Goal: Transaction & Acquisition: Purchase product/service

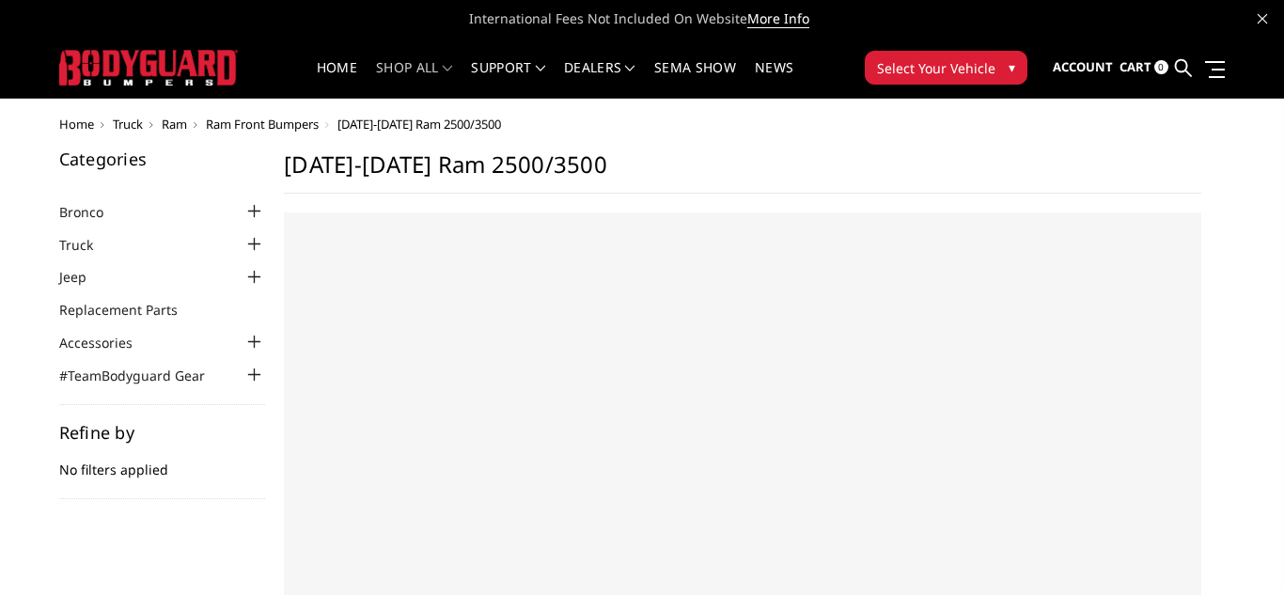
select select "US"
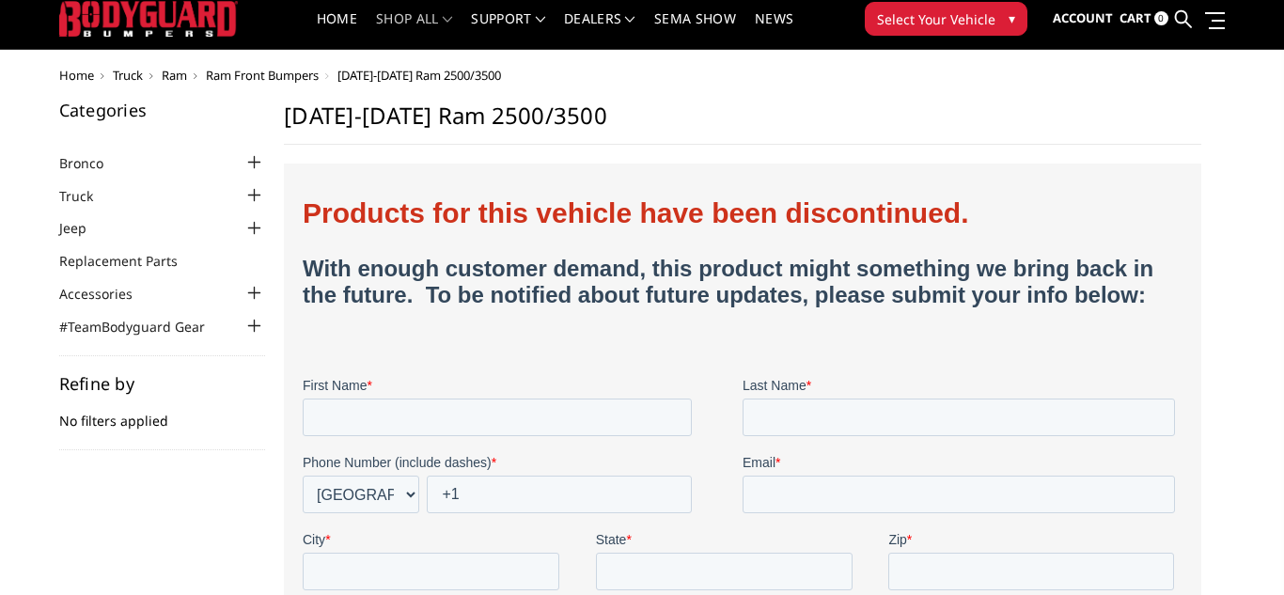
scroll to position [54, 0]
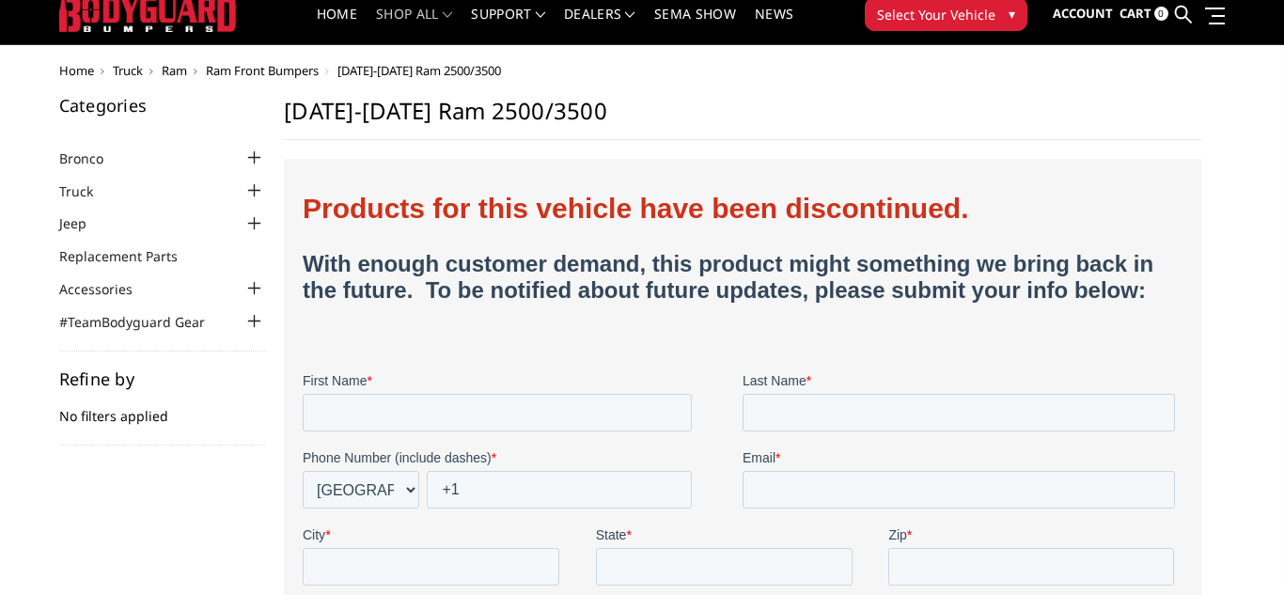
click at [164, 70] on span "Ram" at bounding box center [174, 70] width 25 height 17
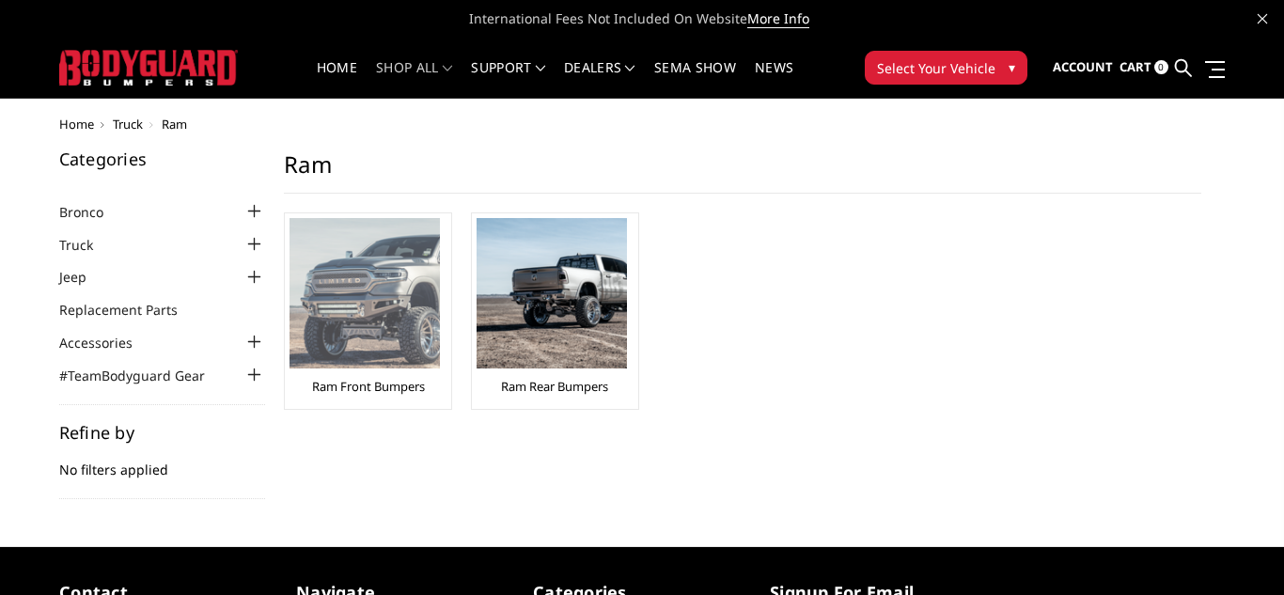
click at [437, 314] on img at bounding box center [364, 293] width 150 height 150
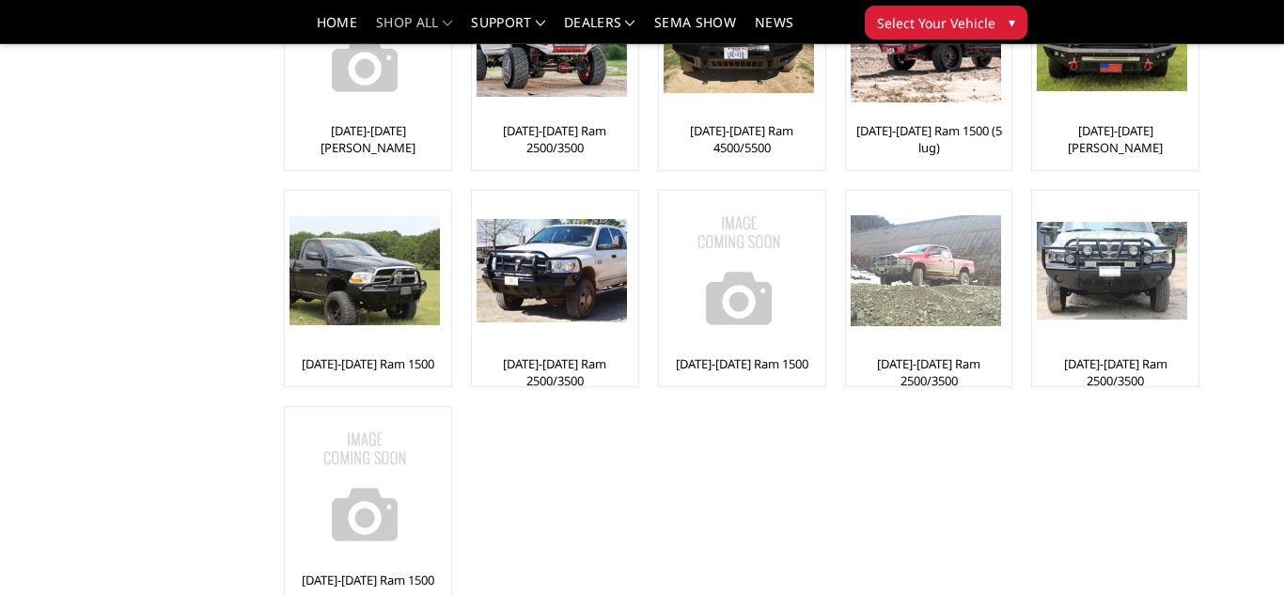
scroll to position [432, 0]
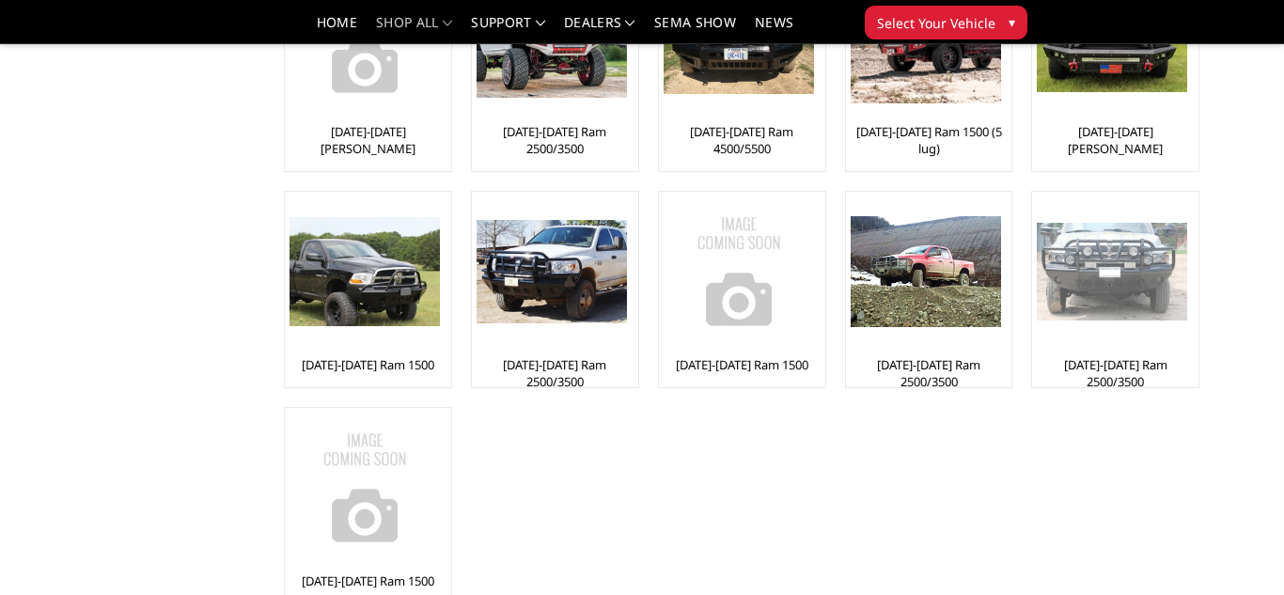
click at [1142, 292] on img at bounding box center [1111, 272] width 150 height 99
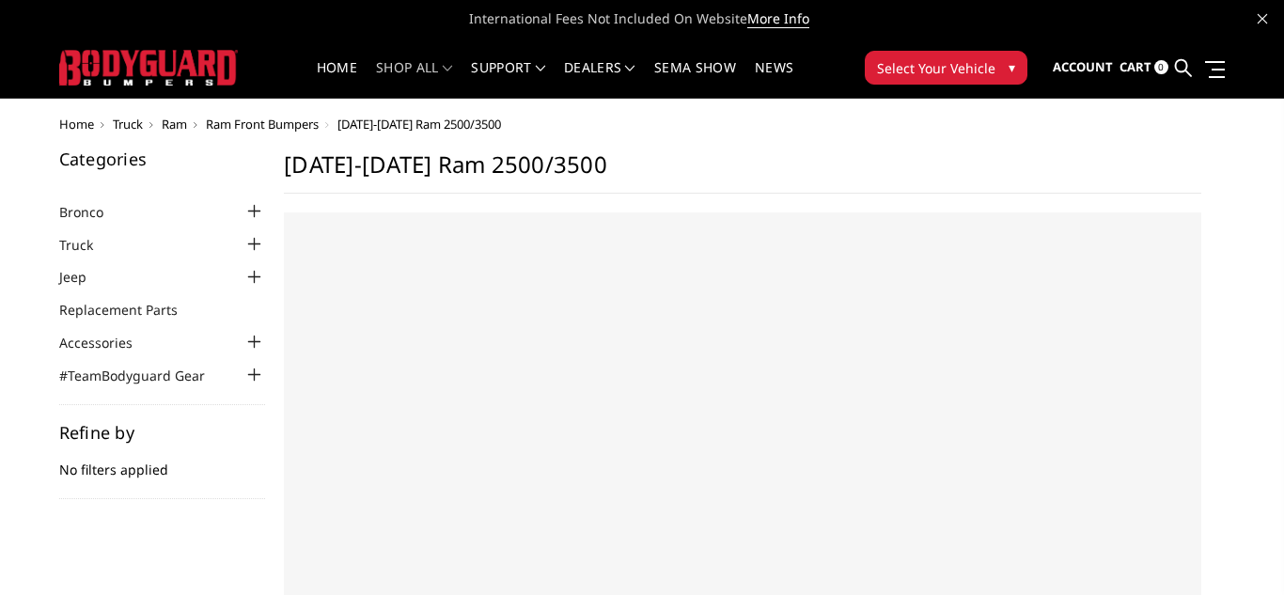
select select "US"
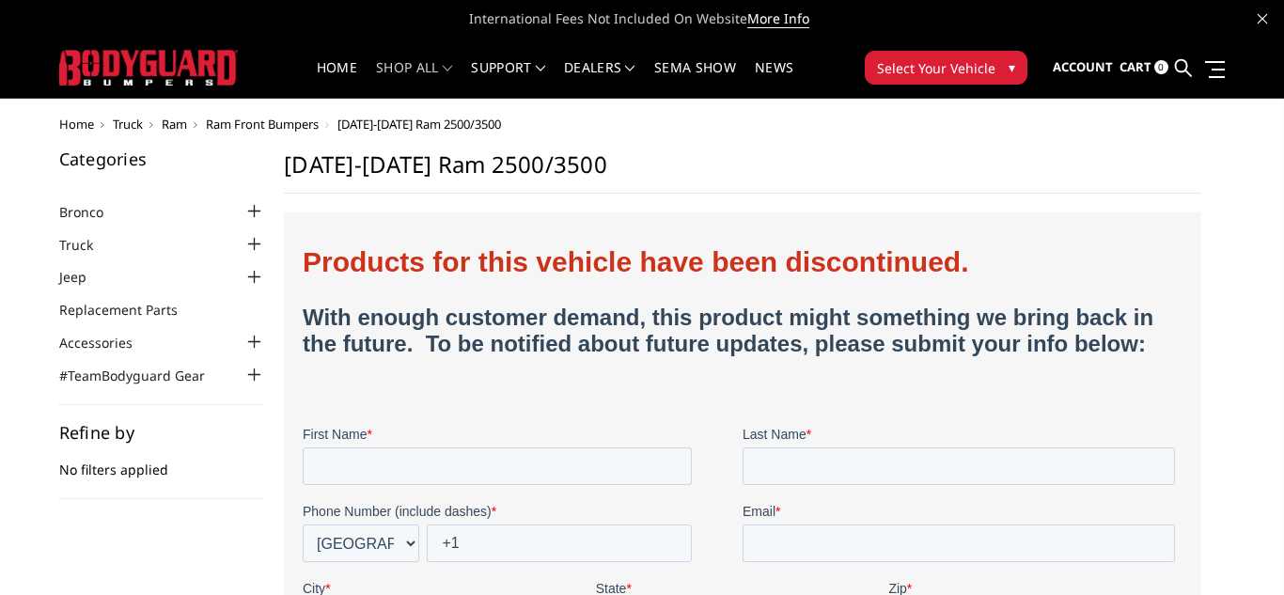
scroll to position [3, 0]
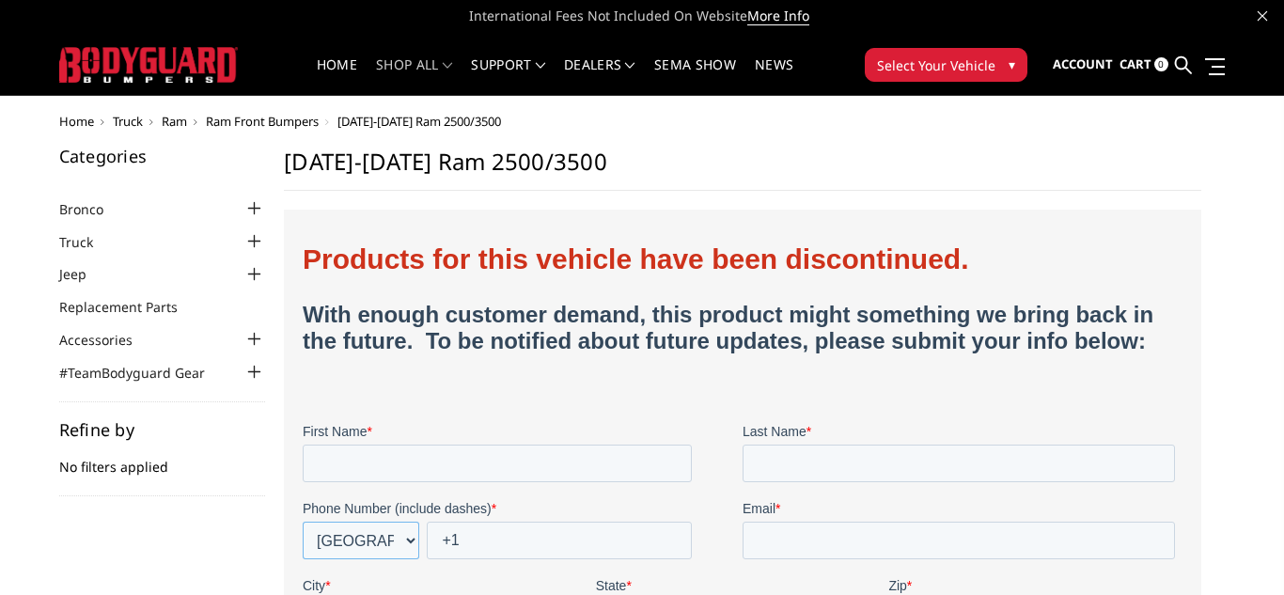
click at [368, 559] on select "* Afghanistan (‫افغانستان‬‎) Albania (Shqipëri) Algeria (‫الجزائر‬‎) American S…" at bounding box center [361, 541] width 117 height 38
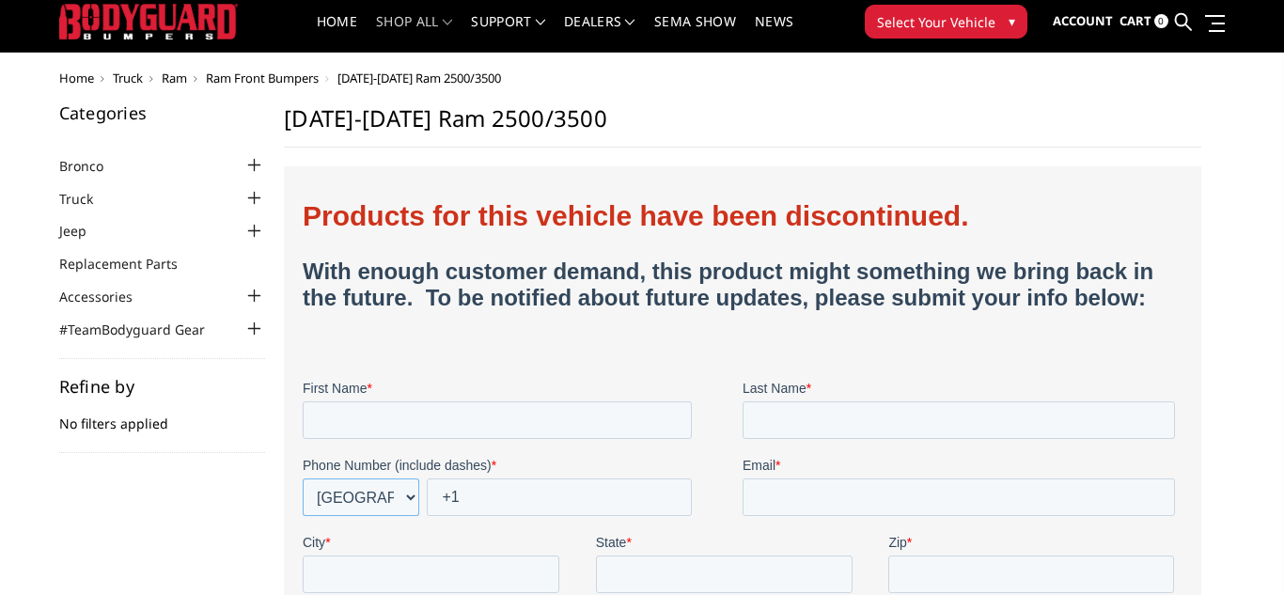
scroll to position [0, 0]
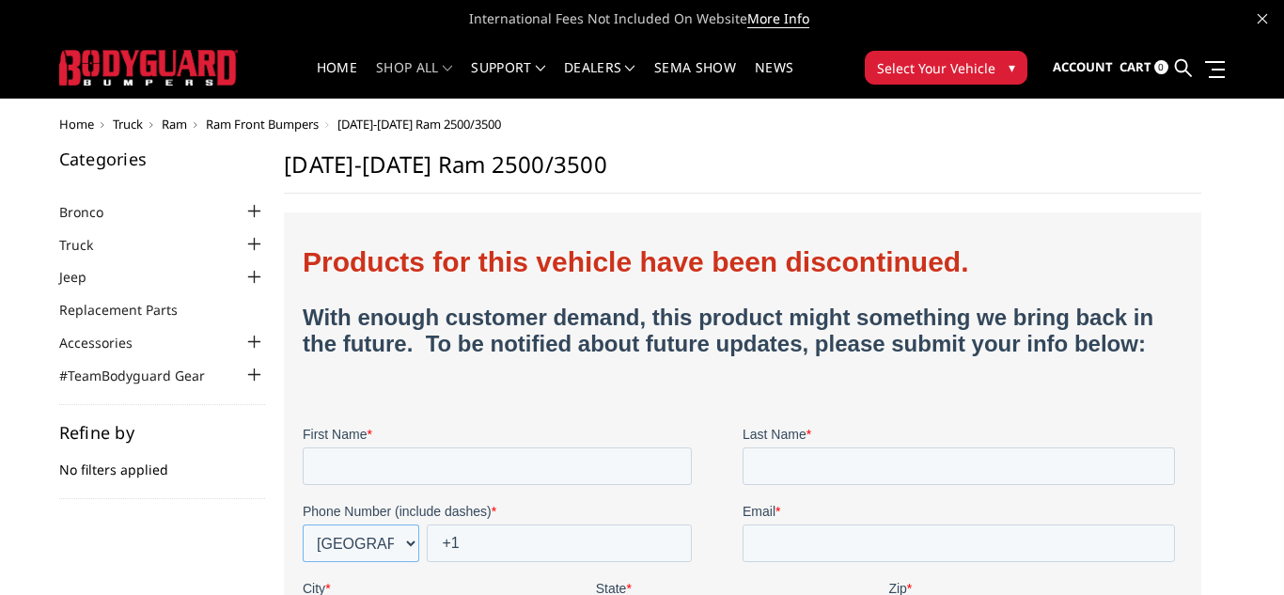
click at [368, 562] on select "* Afghanistan (‫افغانستان‬‎) Albania (Shqipëri) Algeria (‫الجزائر‬‎) American S…" at bounding box center [361, 543] width 117 height 38
click at [447, 542] on input "+1" at bounding box center [559, 543] width 265 height 38
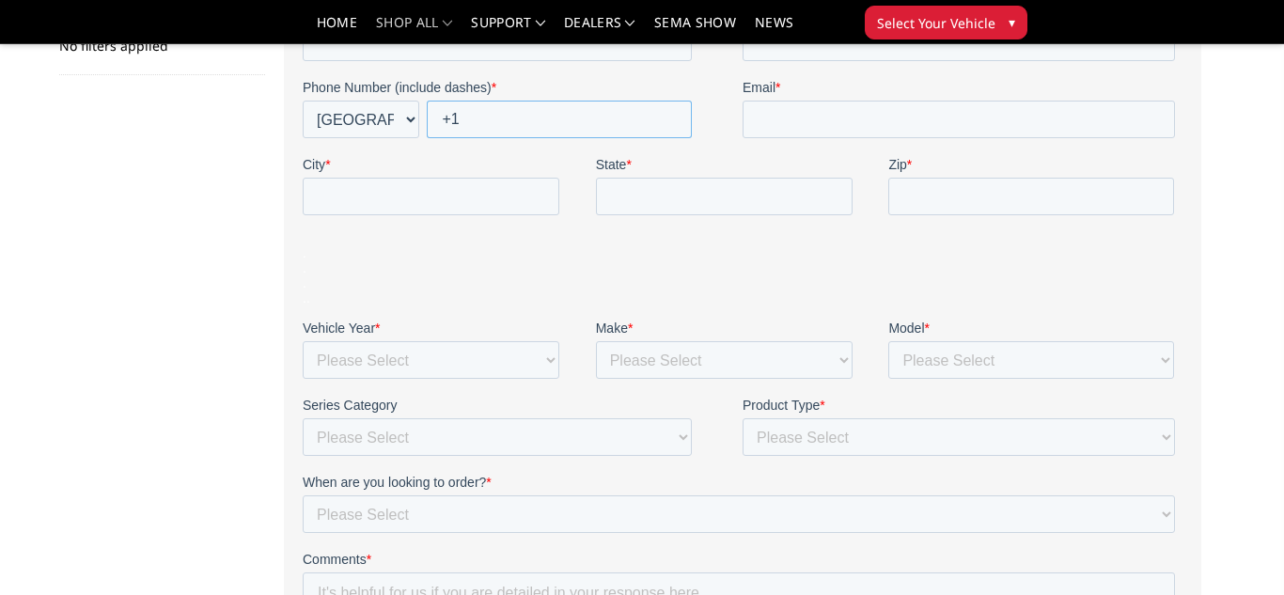
scroll to position [378, 0]
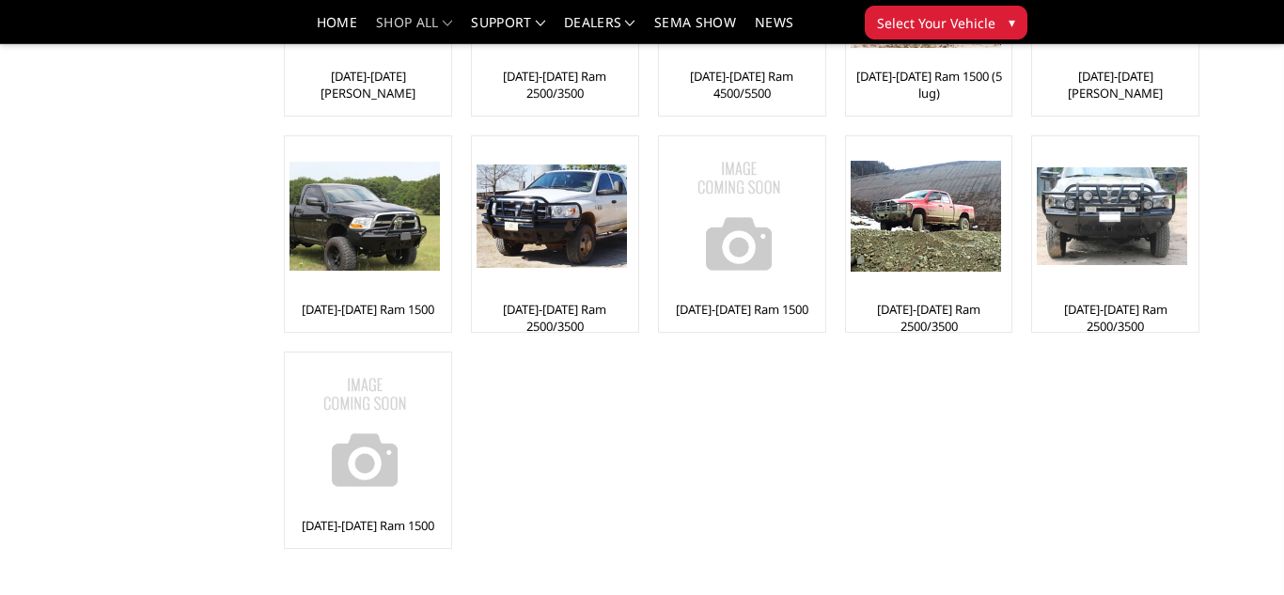
scroll to position [147, 0]
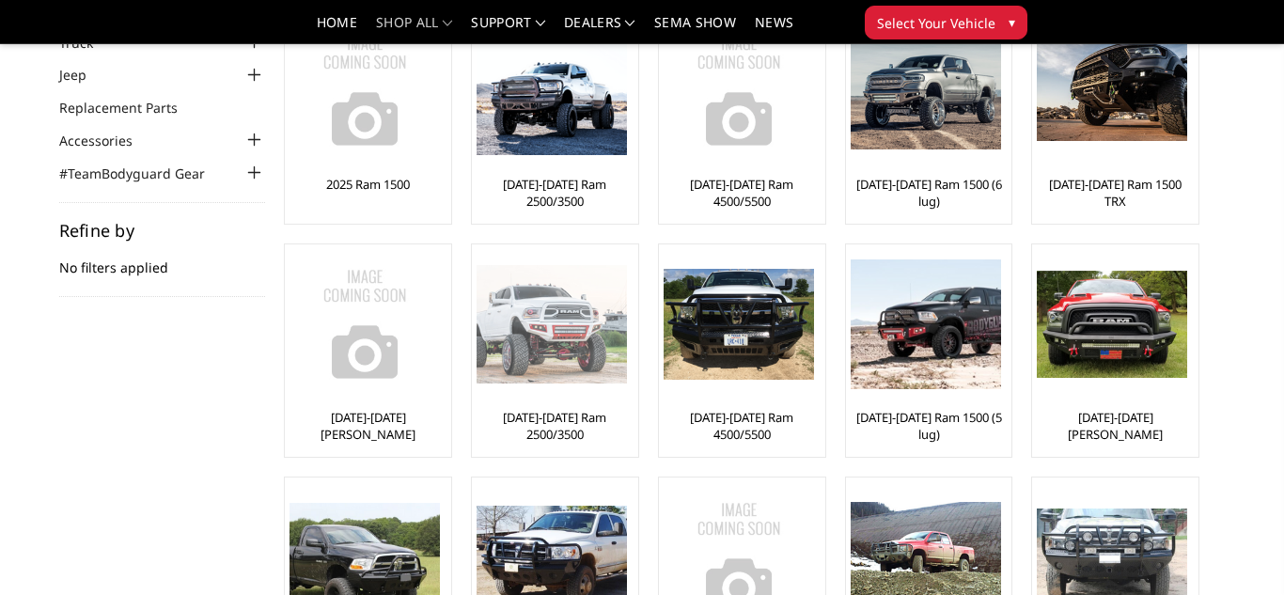
click at [556, 344] on img at bounding box center [551, 324] width 150 height 118
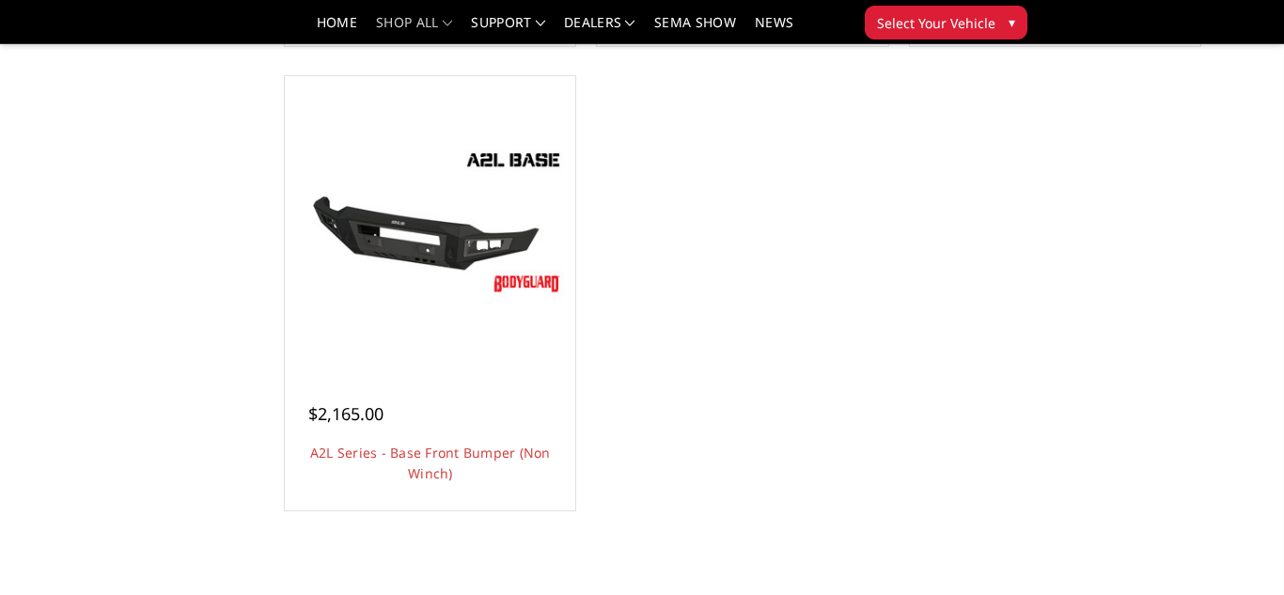
scroll to position [649, 0]
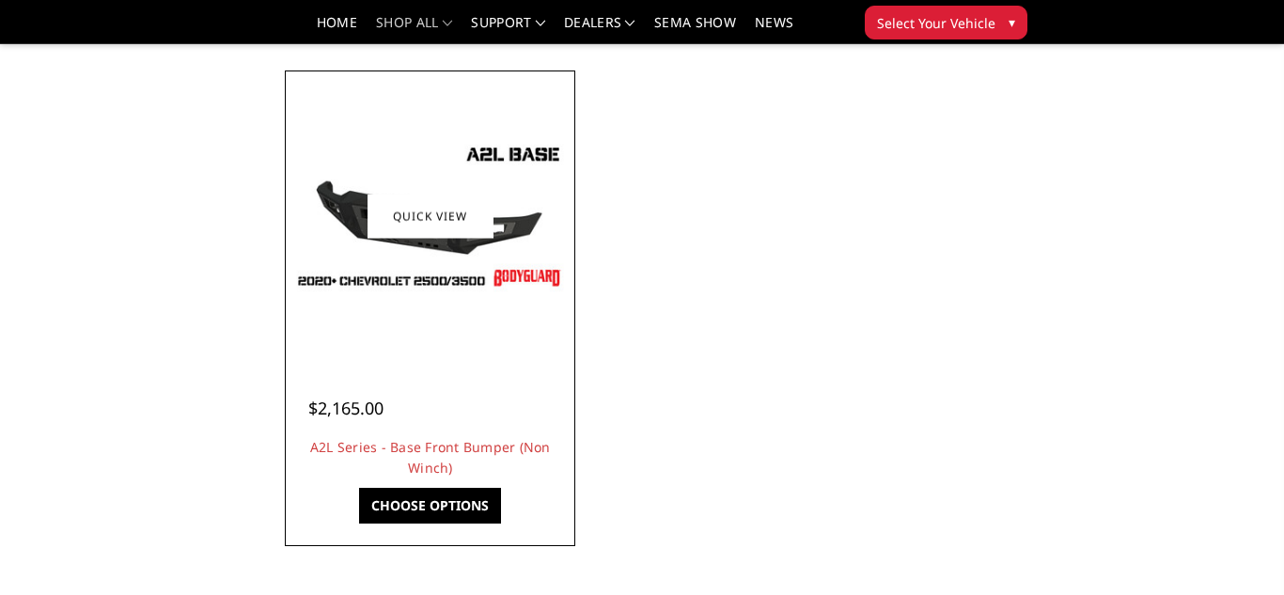
click at [336, 301] on div at bounding box center [429, 215] width 281 height 281
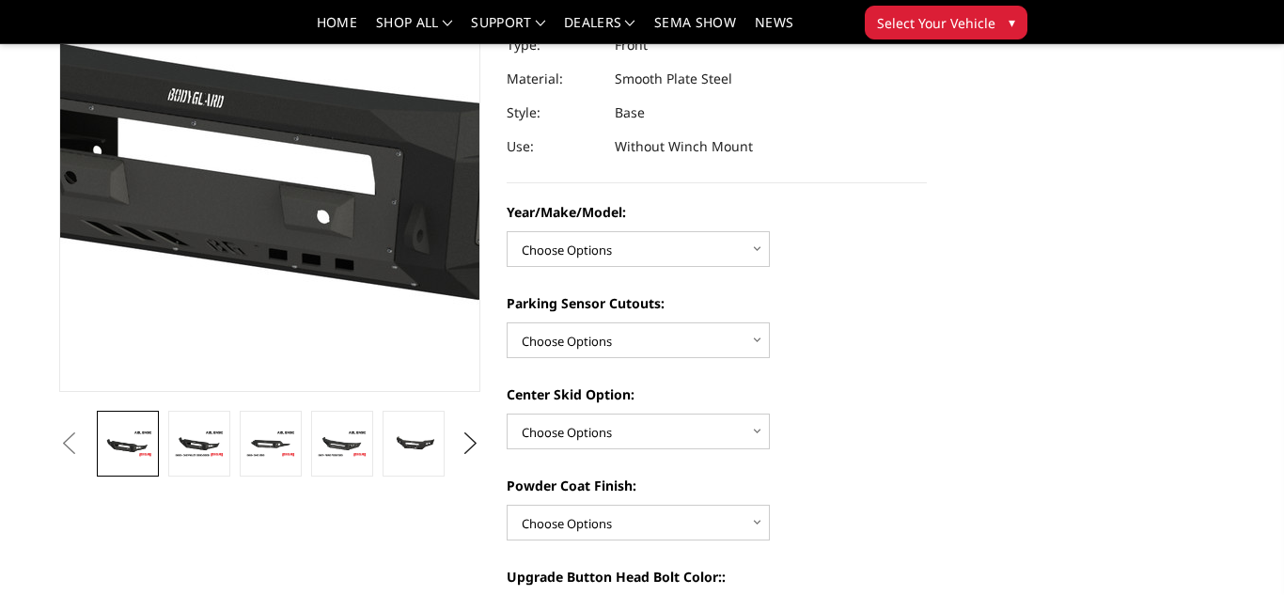
scroll to position [245, 0]
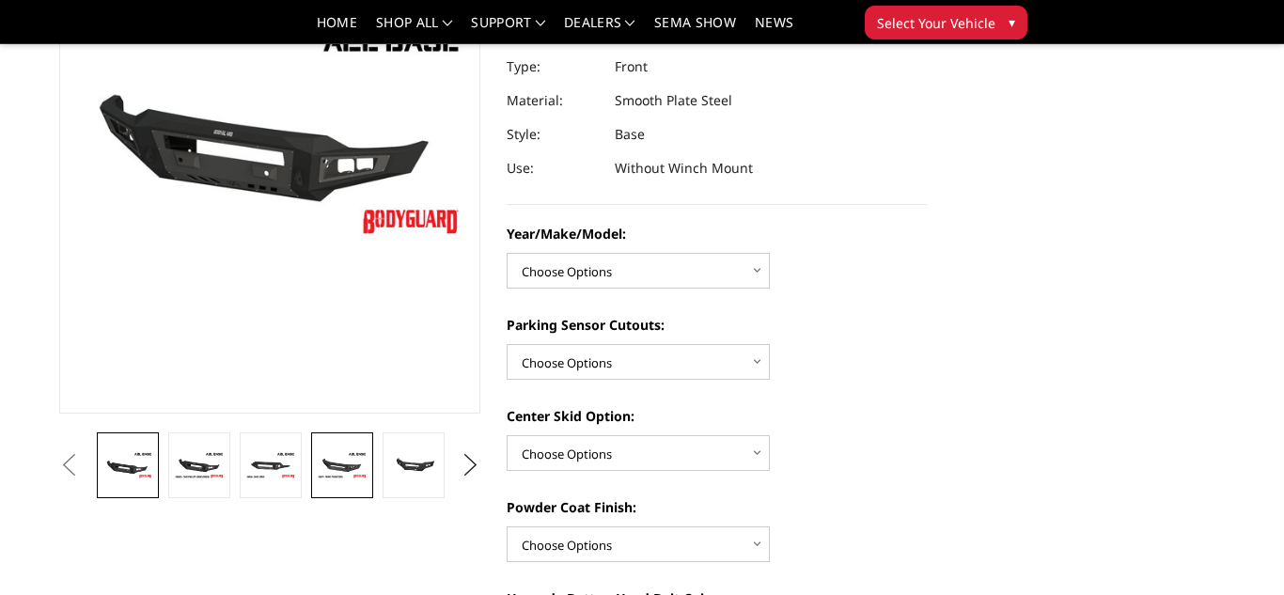
click at [350, 451] on img at bounding box center [342, 465] width 51 height 28
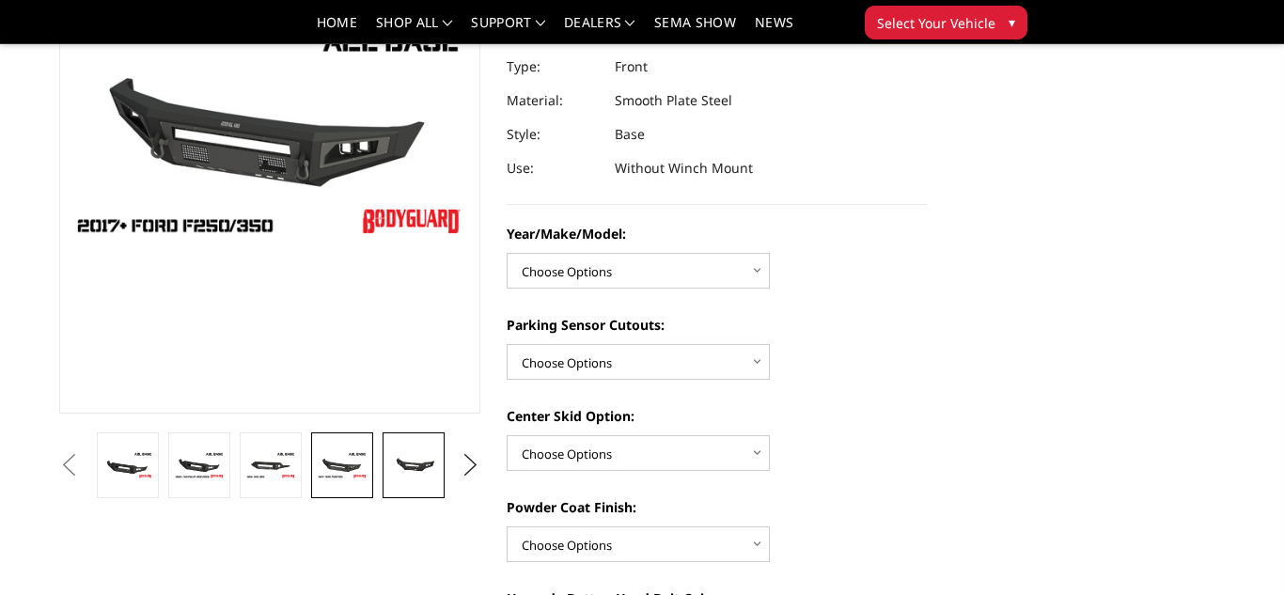
click at [391, 459] on img at bounding box center [413, 464] width 51 height 23
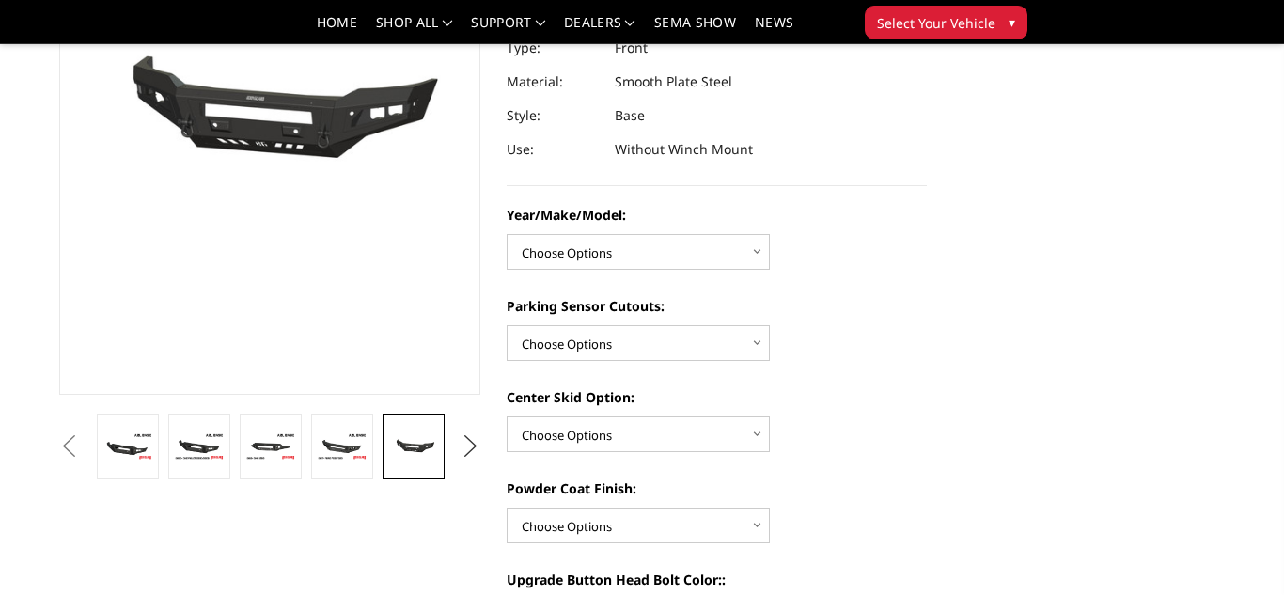
click at [459, 444] on button "Next" at bounding box center [470, 446] width 28 height 28
click at [410, 448] on img at bounding box center [413, 446] width 51 height 34
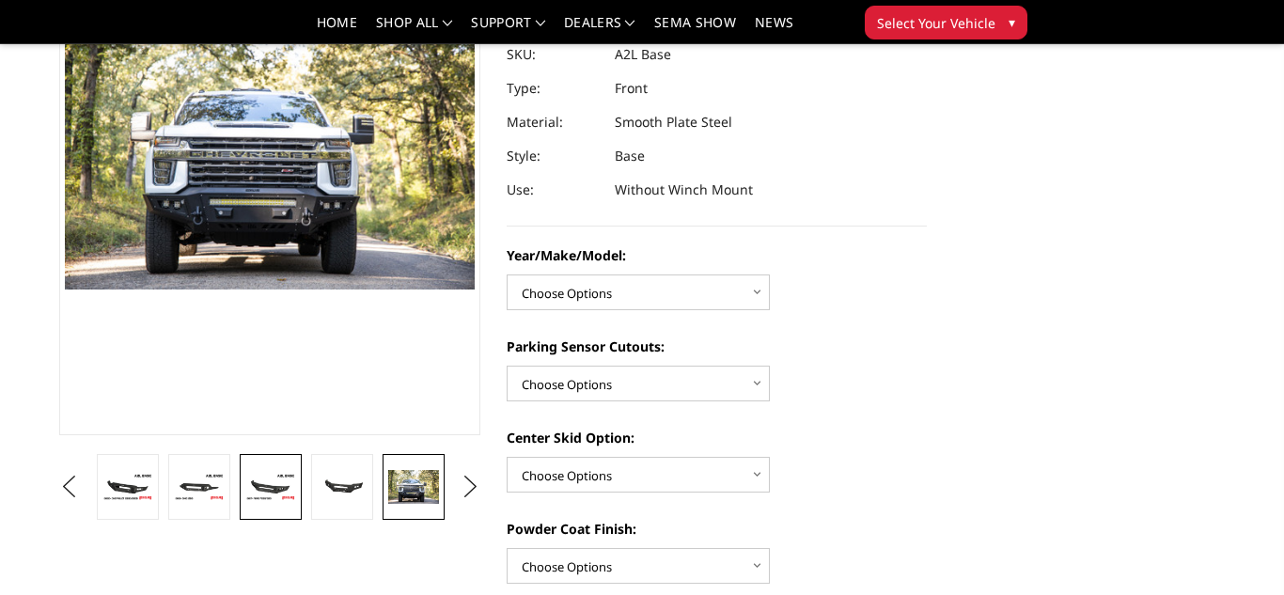
click at [271, 488] on img at bounding box center [270, 487] width 51 height 28
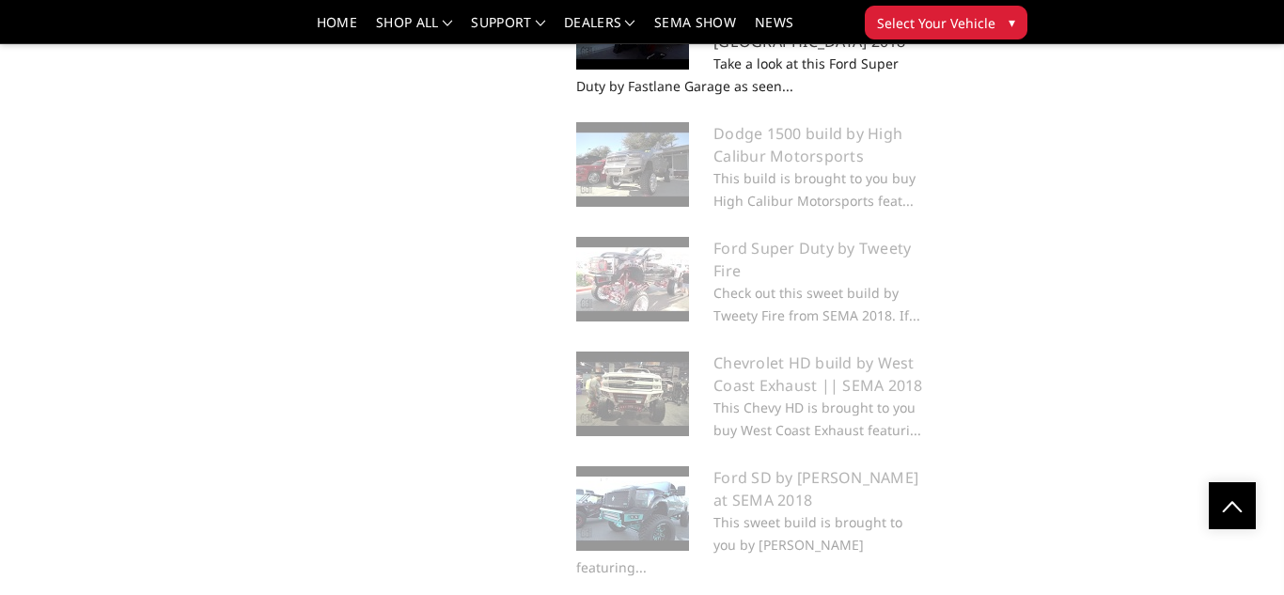
scroll to position [3007, 0]
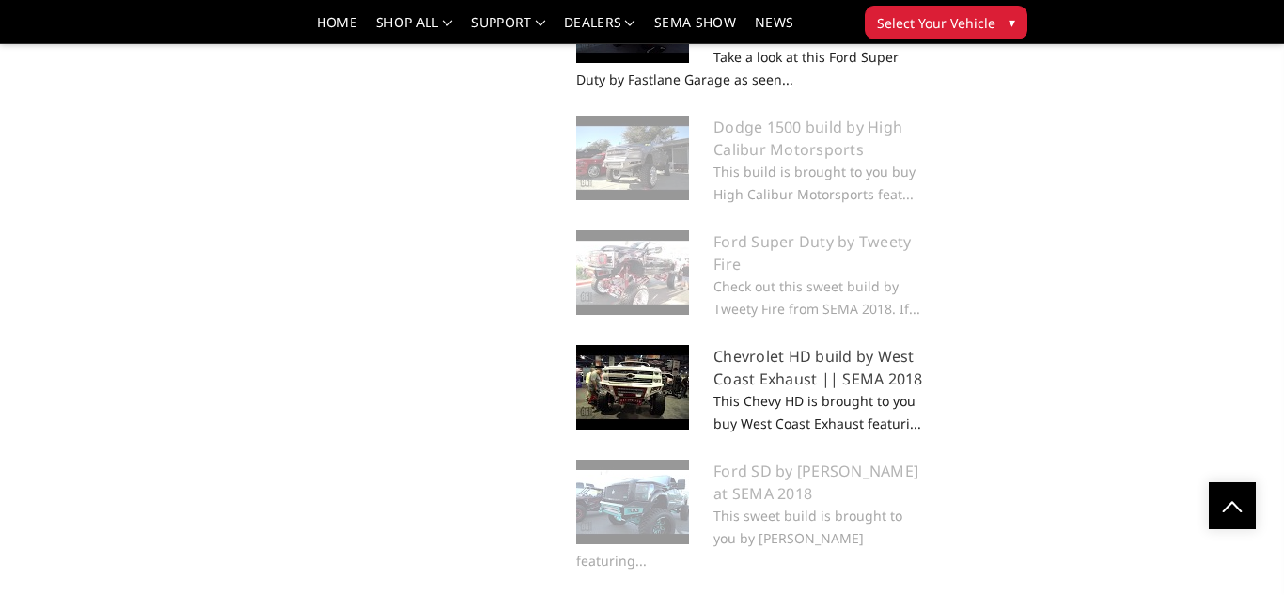
click at [626, 381] on img at bounding box center [632, 387] width 113 height 85
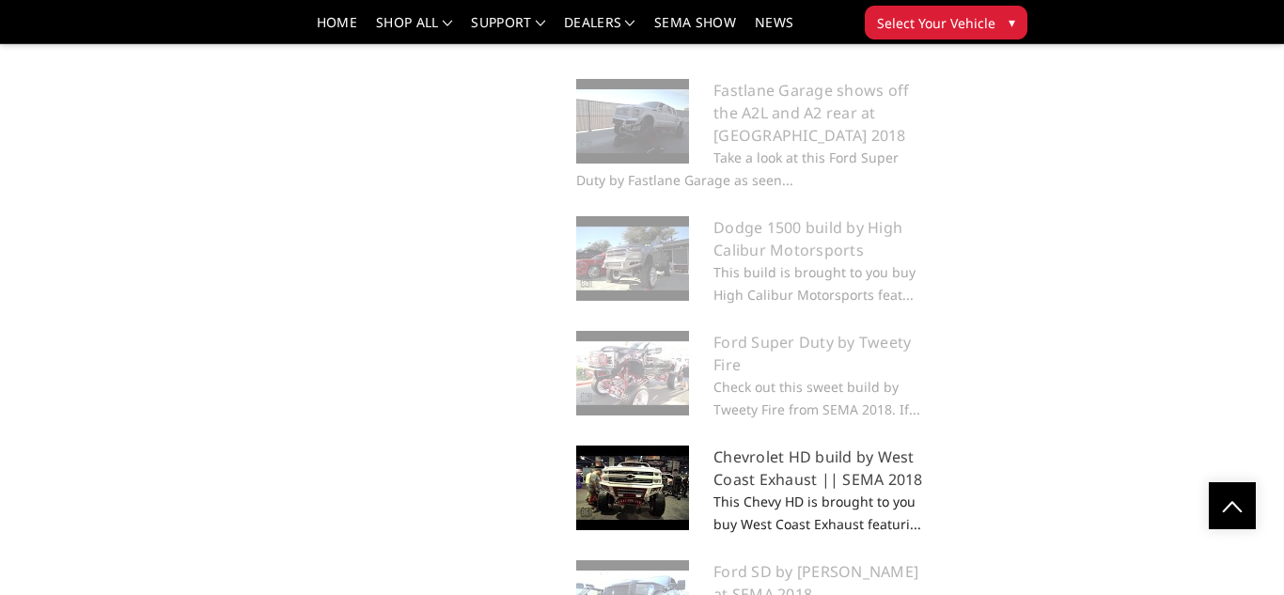
scroll to position [2898, 0]
